Goal: Transaction & Acquisition: Purchase product/service

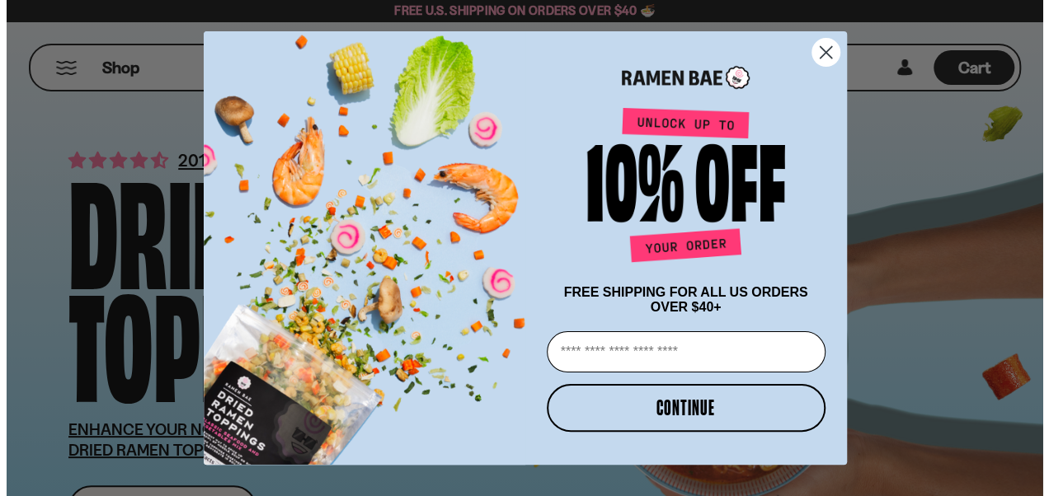
scroll to position [138, 0]
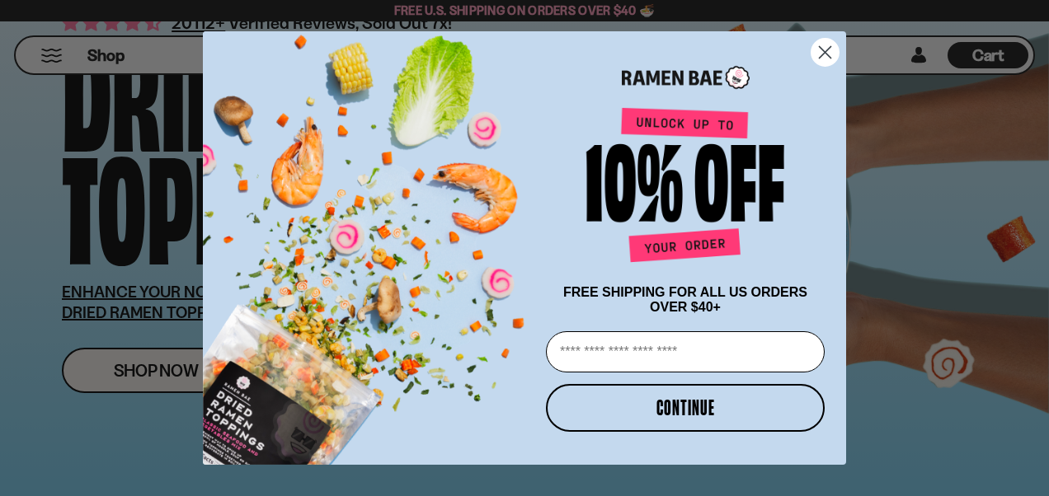
click at [823, 43] on circle "Close dialog" at bounding box center [824, 52] width 27 height 27
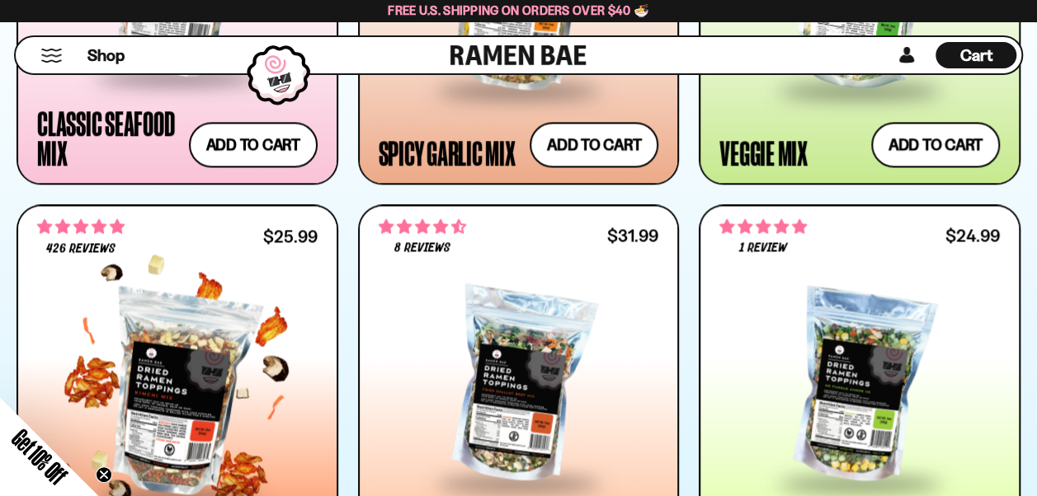
scroll to position [1072, 0]
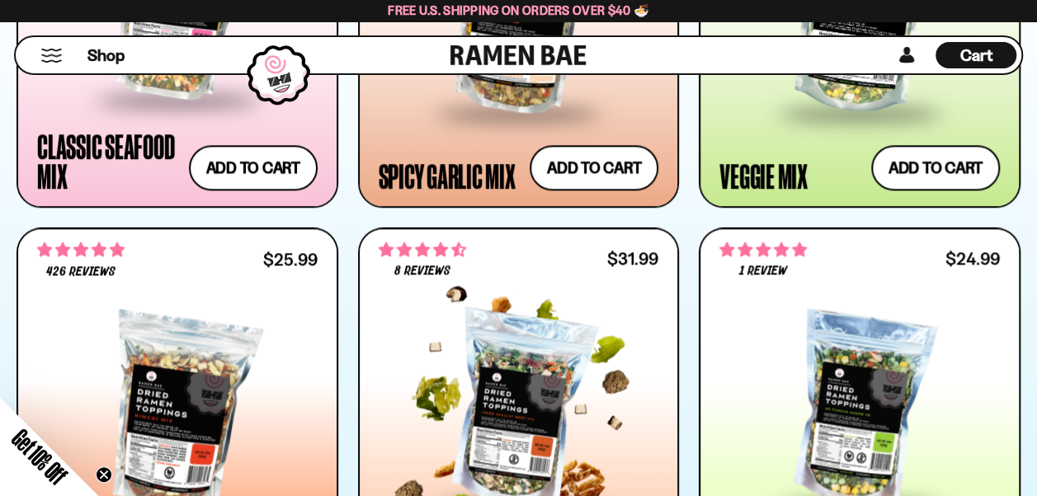
click at [520, 401] on div at bounding box center [519, 409] width 280 height 190
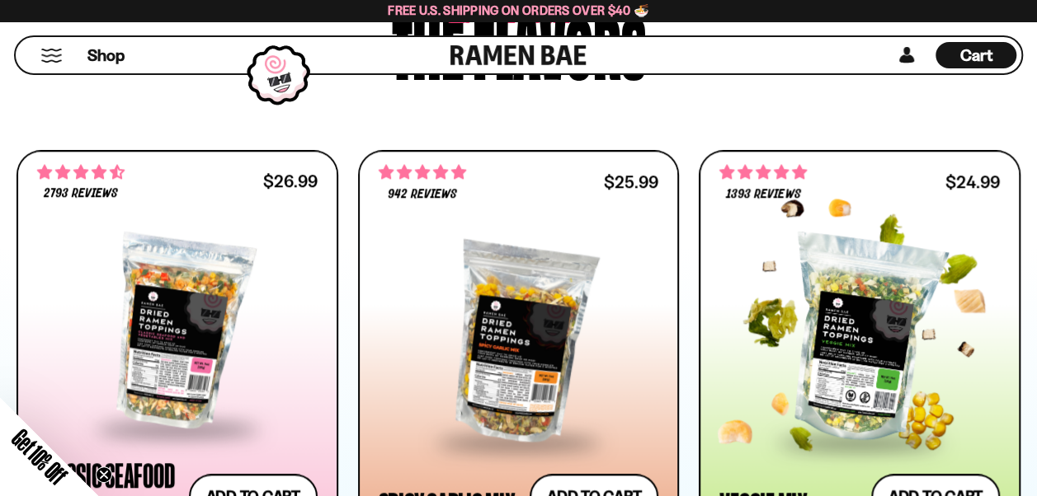
scroll to position [742, 0]
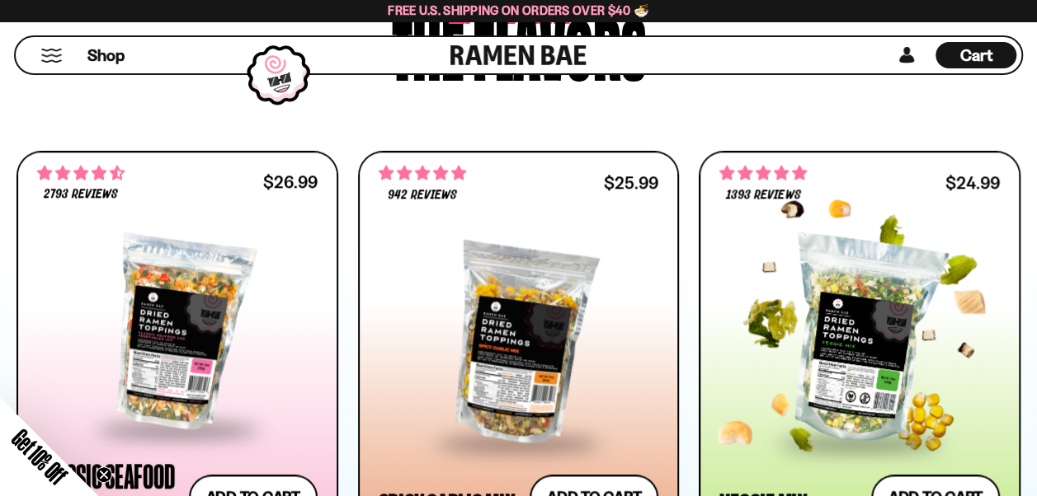
click at [858, 371] on div at bounding box center [859, 340] width 280 height 201
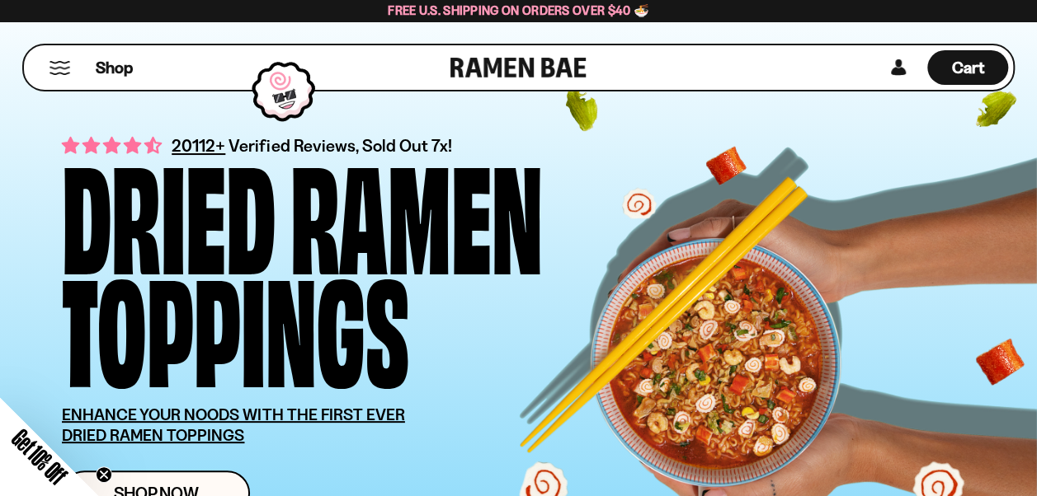
scroll to position [0, 0]
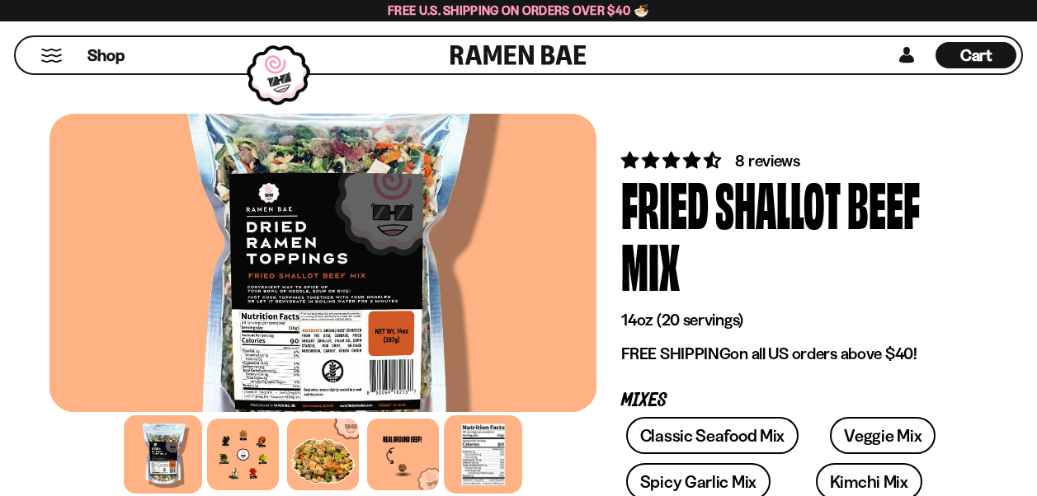
click at [478, 451] on div at bounding box center [483, 455] width 78 height 78
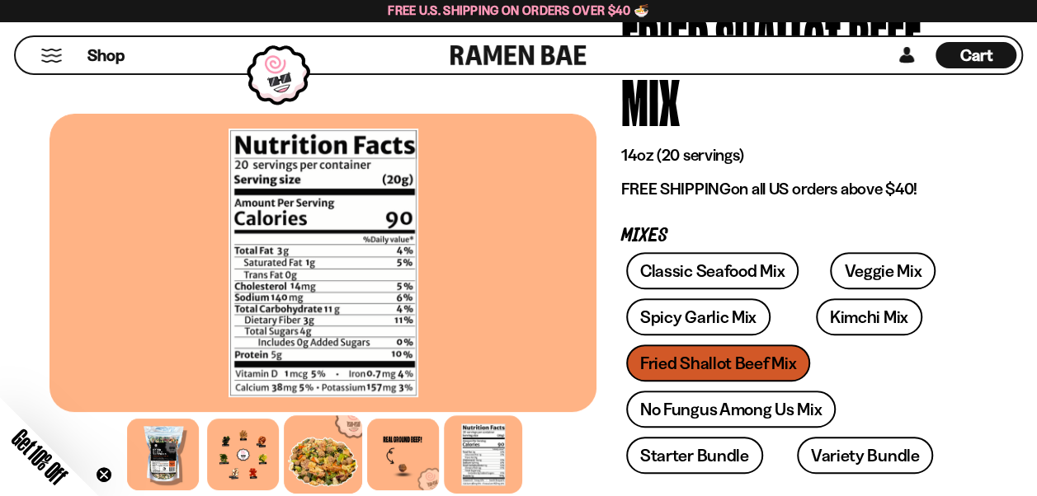
click at [330, 454] on div at bounding box center [323, 455] width 78 height 78
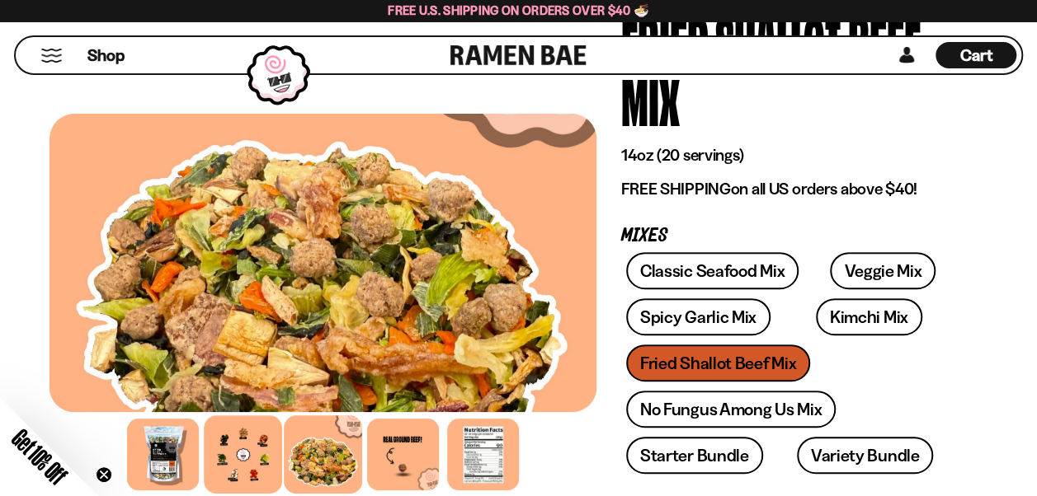
click at [259, 459] on div at bounding box center [243, 455] width 78 height 78
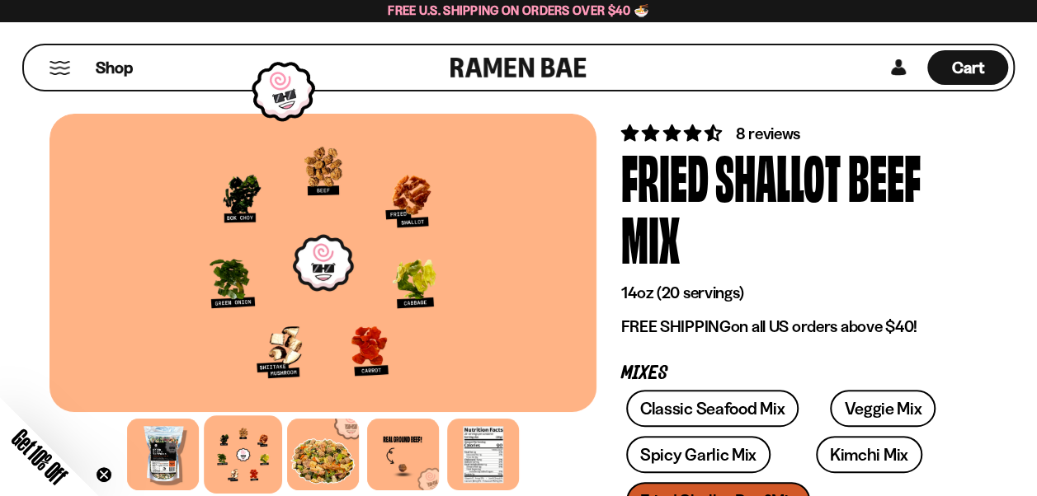
scroll to position [0, 0]
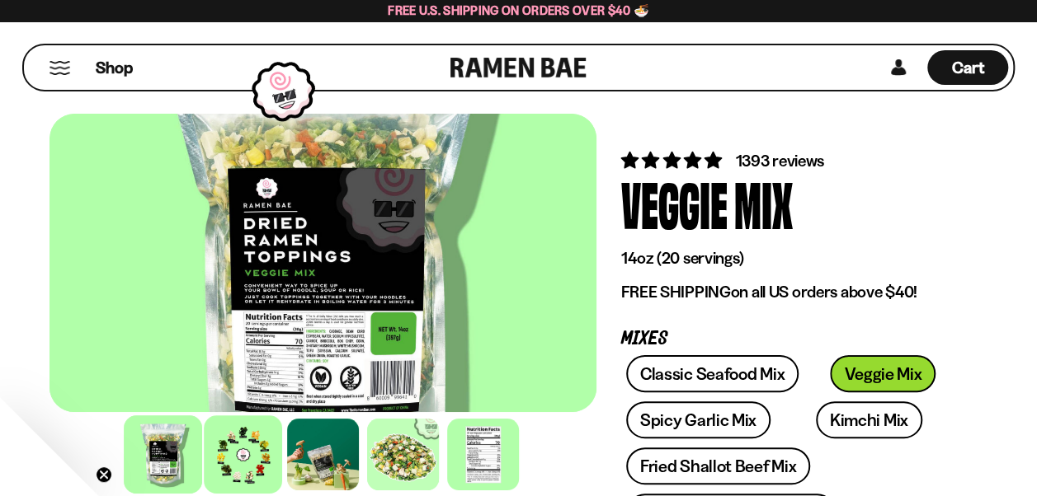
click at [248, 452] on div at bounding box center [243, 455] width 78 height 78
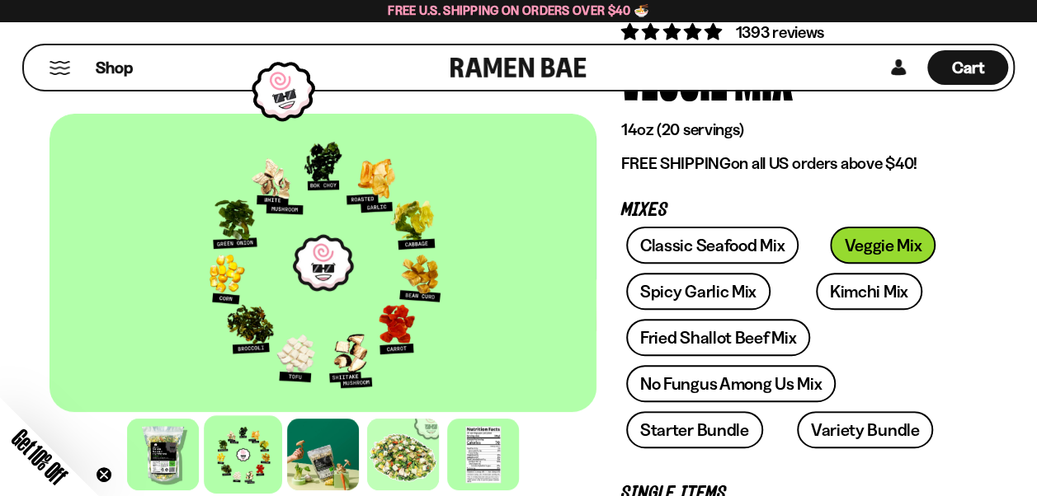
scroll to position [137, 0]
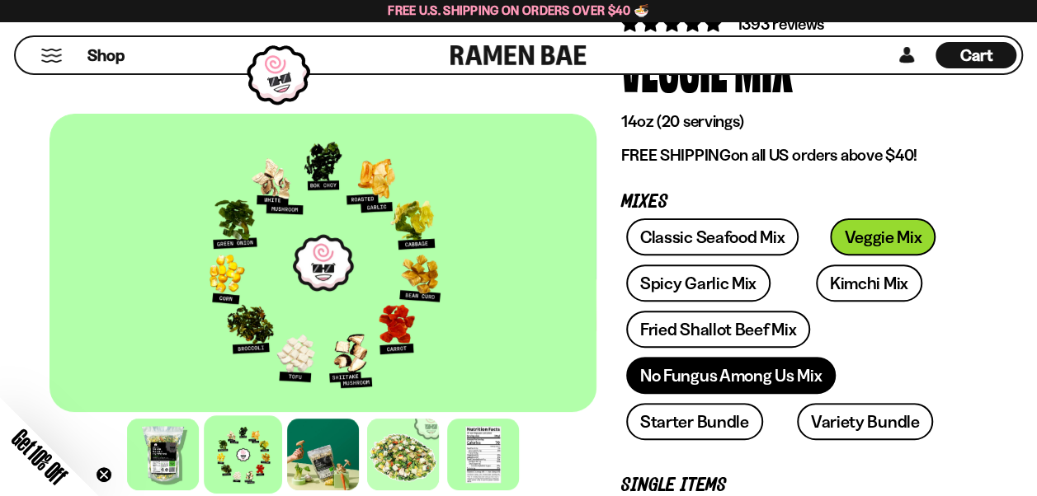
click at [718, 379] on link "No Fungus Among Us Mix" at bounding box center [730, 375] width 209 height 37
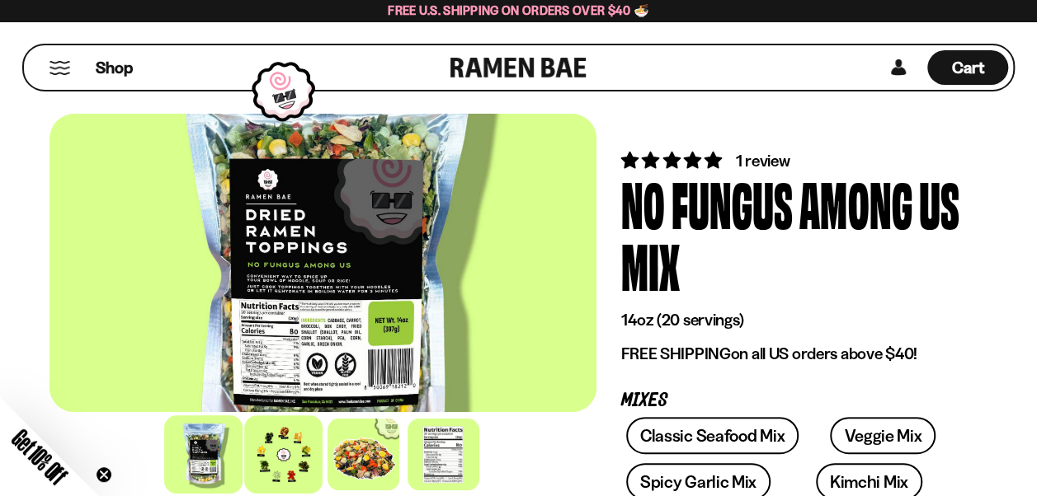
click at [278, 444] on div at bounding box center [283, 455] width 78 height 78
